Goal: Task Accomplishment & Management: Complete application form

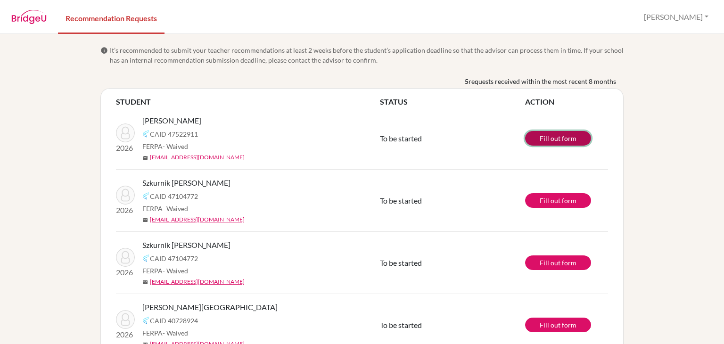
click at [566, 140] on link "Fill out form" at bounding box center [558, 138] width 66 height 15
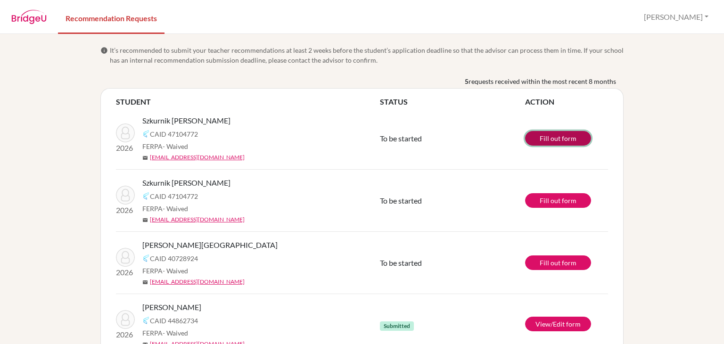
click at [538, 139] on link "Fill out form" at bounding box center [558, 138] width 66 height 15
